Goal: Browse casually: Explore the website without a specific task or goal

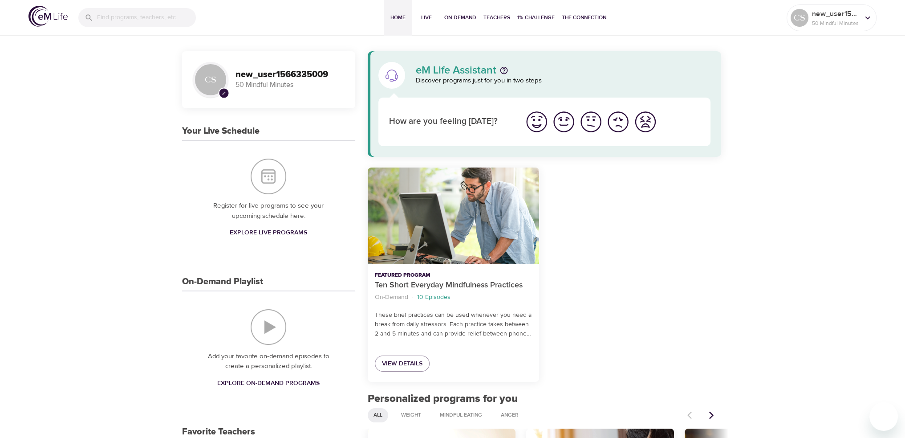
click at [535, 123] on img "I'm feeling great" at bounding box center [537, 122] width 24 height 24
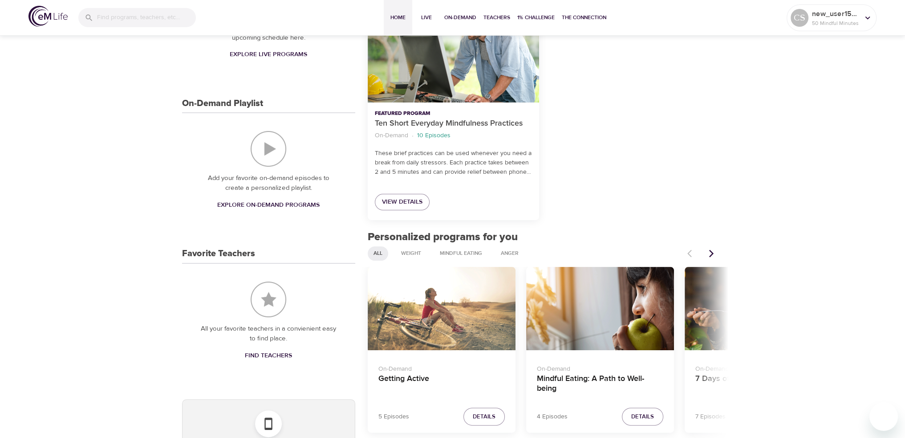
scroll to position [223, 0]
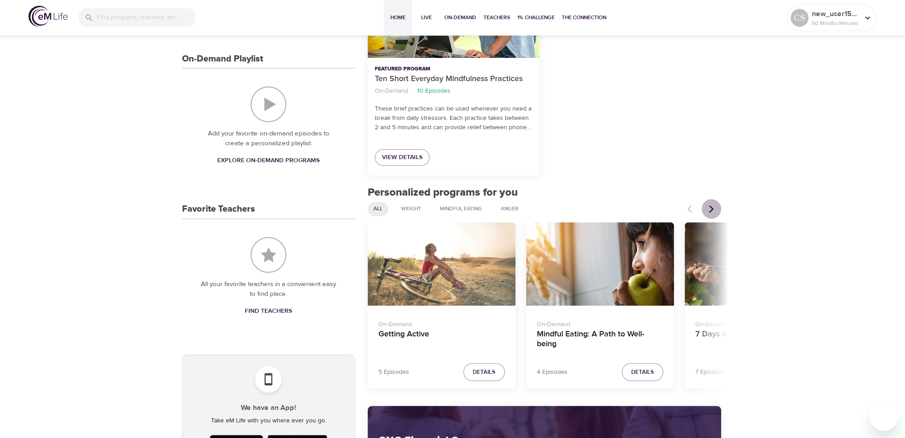
click at [711, 204] on icon "Next items" at bounding box center [711, 208] width 9 height 9
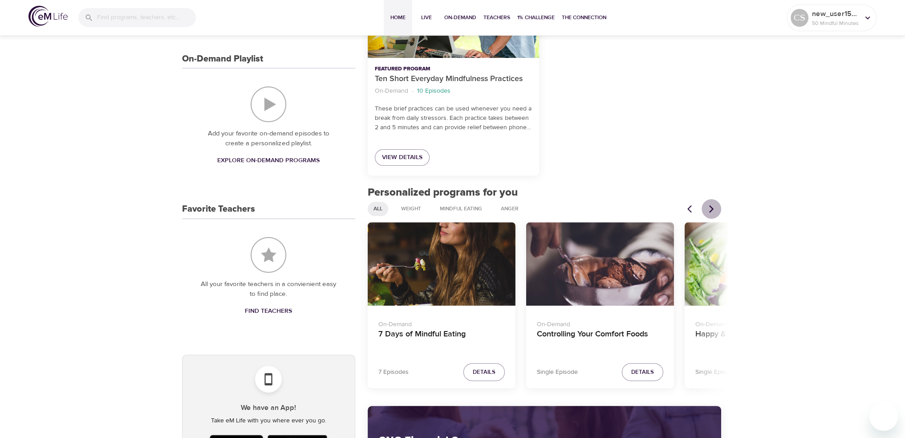
click at [711, 206] on icon "Next items" at bounding box center [711, 208] width 9 height 9
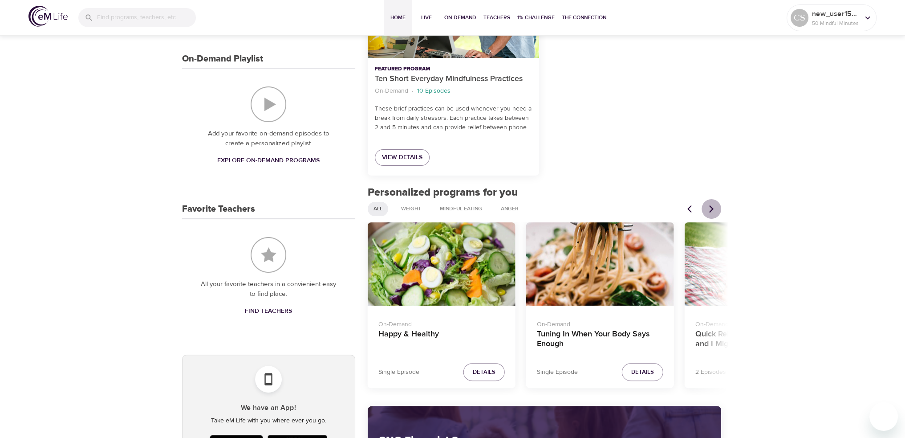
click at [711, 206] on icon "Next items" at bounding box center [711, 208] width 9 height 9
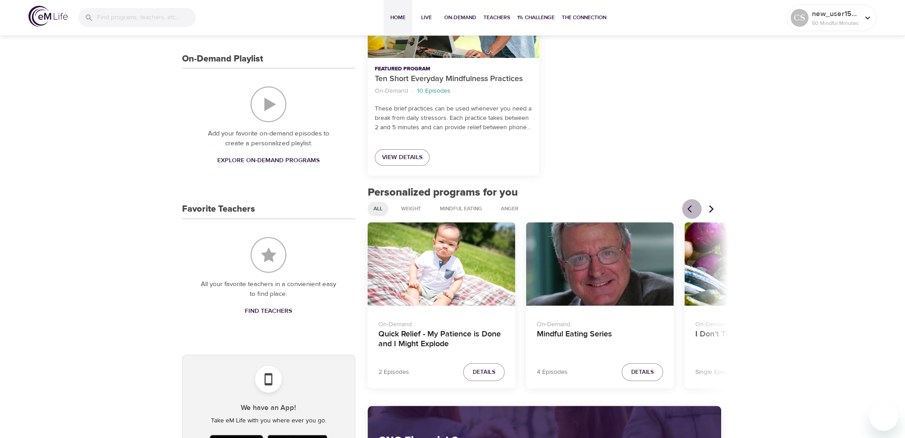
click at [692, 205] on icon "Previous items" at bounding box center [692, 208] width 9 height 9
